Goal: Task Accomplishment & Management: Manage account settings

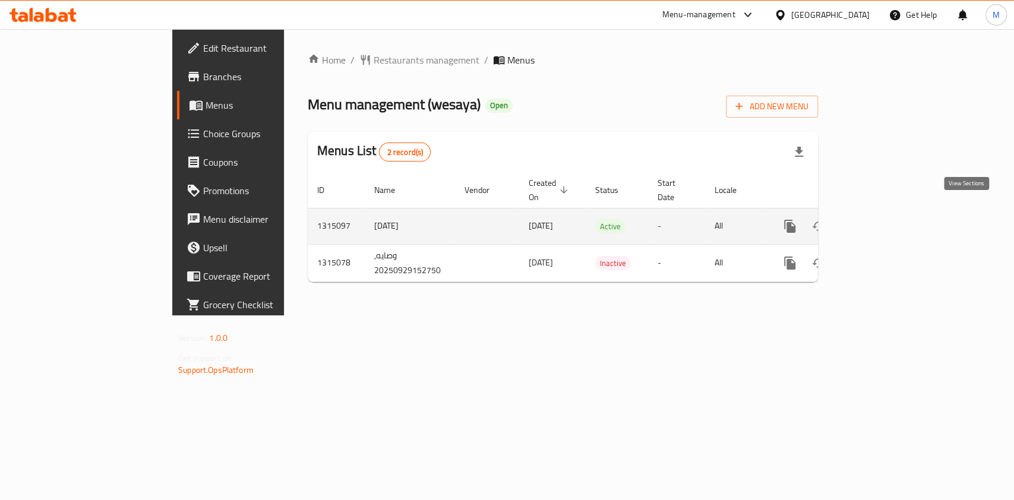
click at [890, 212] on link "enhanced table" at bounding box center [876, 226] width 29 height 29
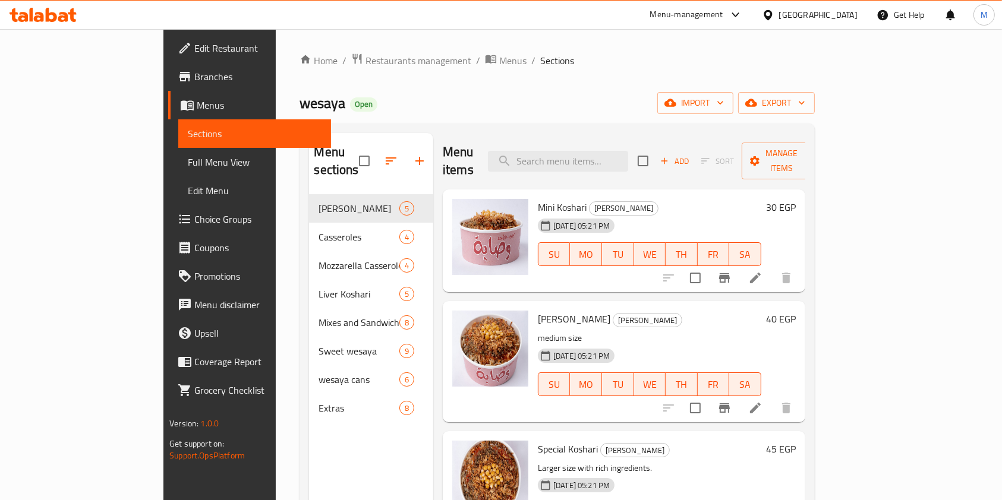
click at [72, 9] on icon at bounding box center [72, 15] width 8 height 14
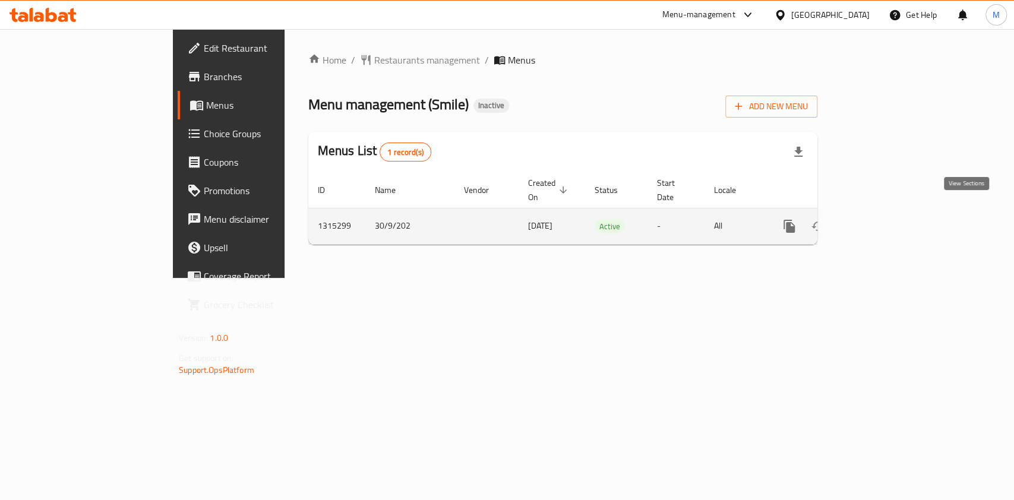
click at [889, 215] on link "enhanced table" at bounding box center [875, 226] width 29 height 29
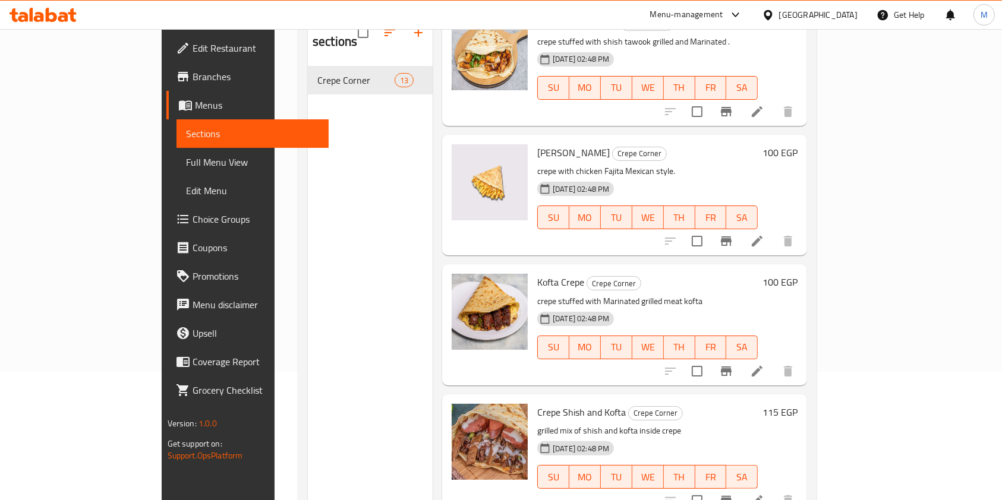
scroll to position [968, 0]
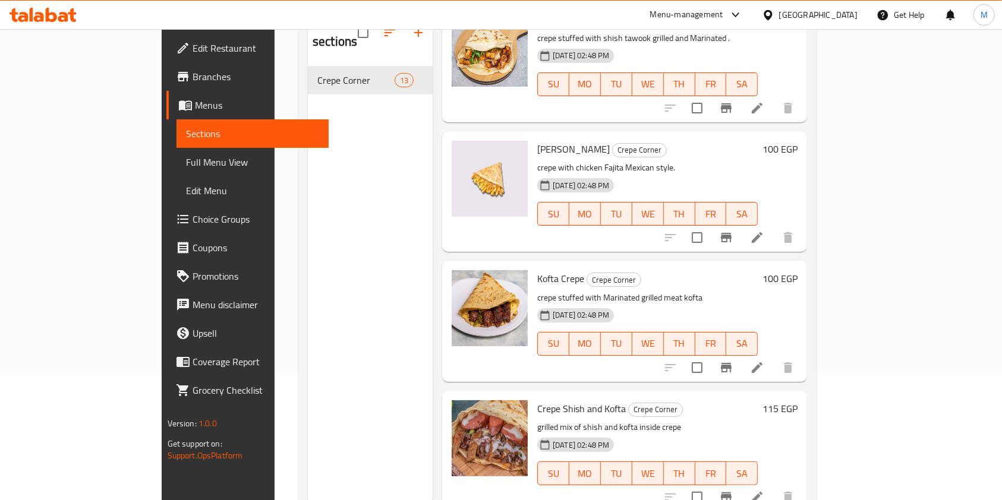
click at [840, 403] on div "Home / Restaurants management / Menus / Sections Smile Inactive import export M…" at bounding box center [558, 220] width 566 height 638
drag, startPoint x: 978, startPoint y: 403, endPoint x: 977, endPoint y: 417, distance: 14.3
click at [840, 405] on div "Home / Restaurants management / Menus / Sections Smile Inactive import export M…" at bounding box center [558, 220] width 566 height 638
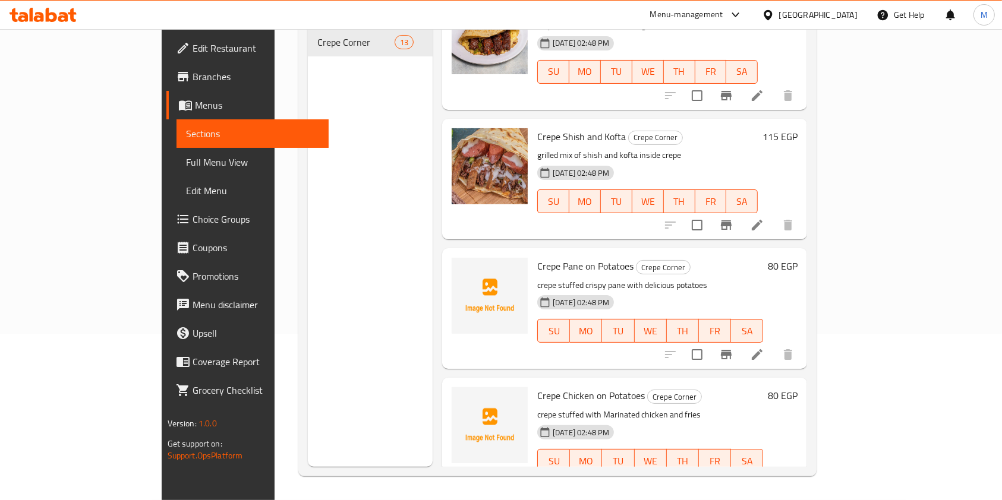
scroll to position [1217, 0]
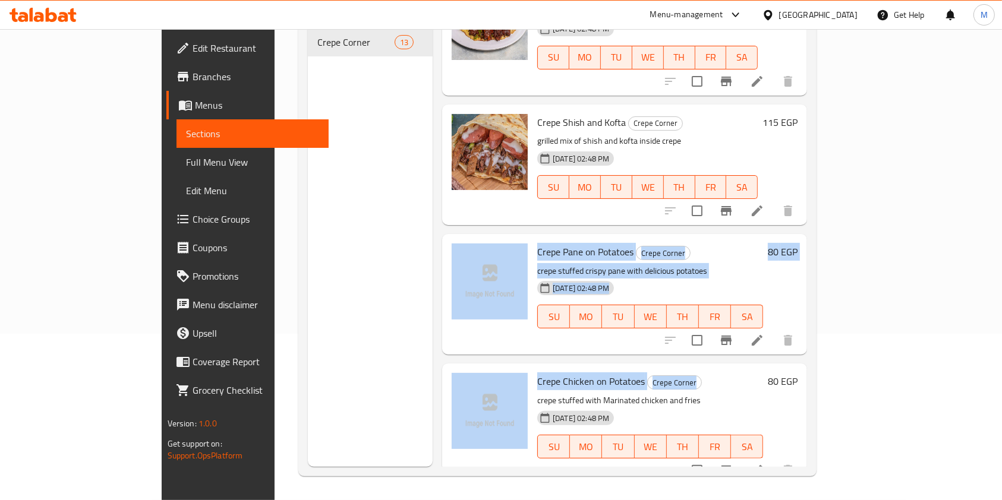
drag, startPoint x: 658, startPoint y: 361, endPoint x: 428, endPoint y: 212, distance: 273.6
click at [433, 212] on div "Menu items Add Sort Manage items Potato Crepe Crepe Corner crepe stuffed with c…" at bounding box center [620, 217] width 374 height 500
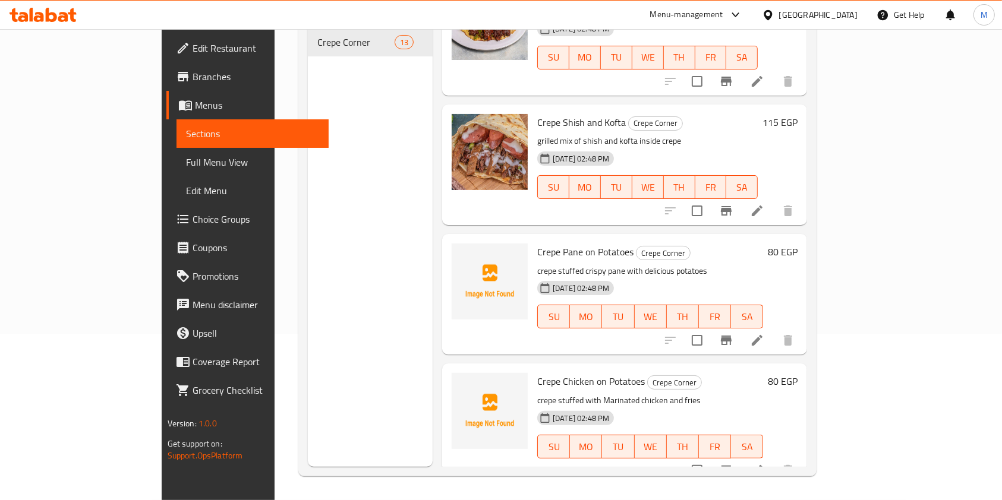
click at [328, 244] on div "Menu sections Crepe Corner 13" at bounding box center [370, 217] width 125 height 500
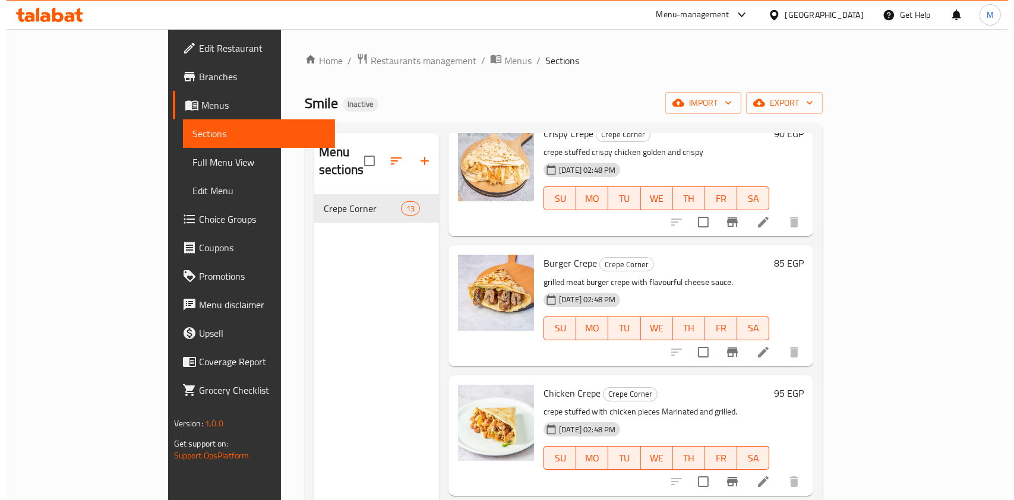
scroll to position [0, 0]
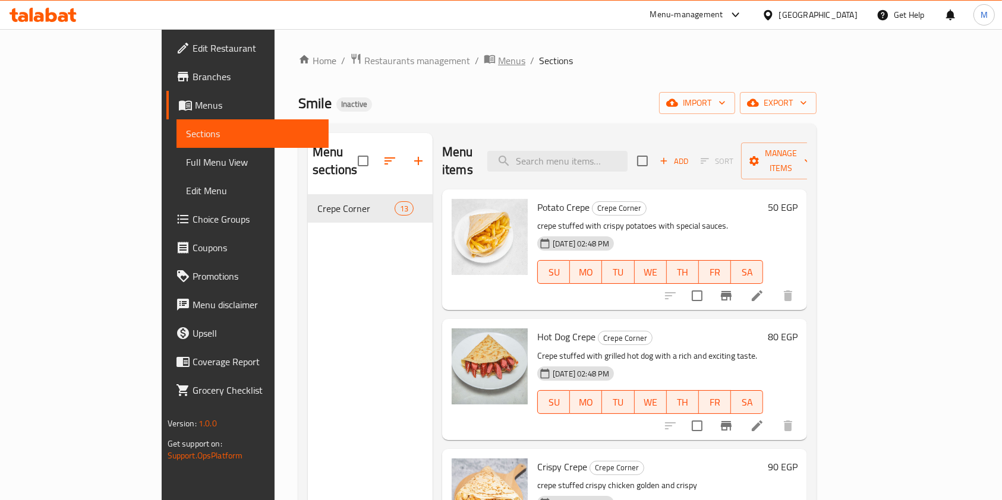
click at [484, 62] on icon "breadcrumb" at bounding box center [489, 59] width 11 height 8
